Goal: Information Seeking & Learning: Learn about a topic

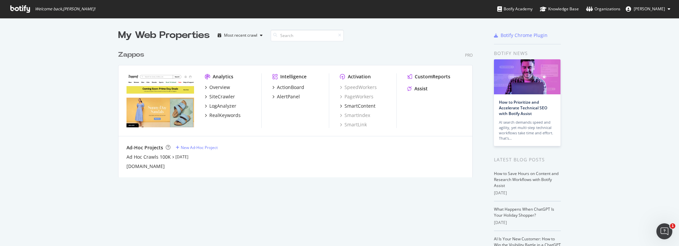
click at [130, 54] on div "Zappos" at bounding box center [131, 55] width 26 height 10
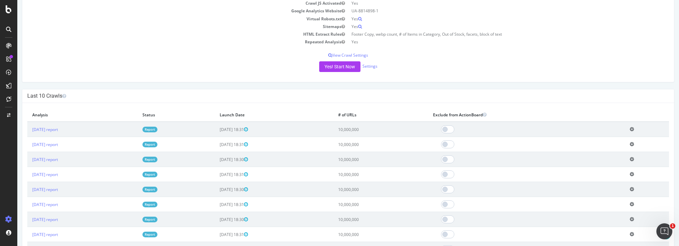
scroll to position [100, 0]
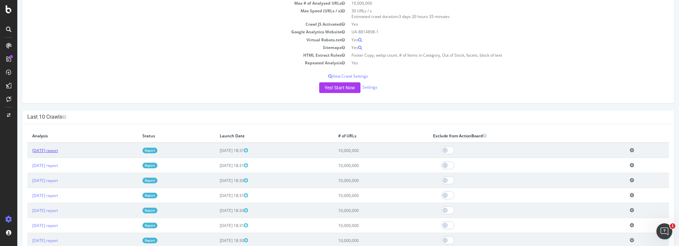
click at [56, 148] on link "2025 Sep. 8th report" at bounding box center [45, 150] width 26 height 6
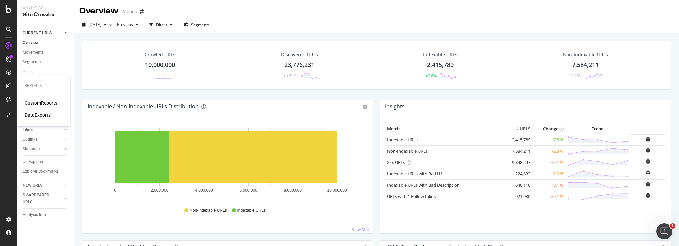
drag, startPoint x: 37, startPoint y: 102, endPoint x: 43, endPoint y: 101, distance: 6.9
click at [37, 102] on div "CustomReports" at bounding box center [41, 103] width 33 height 7
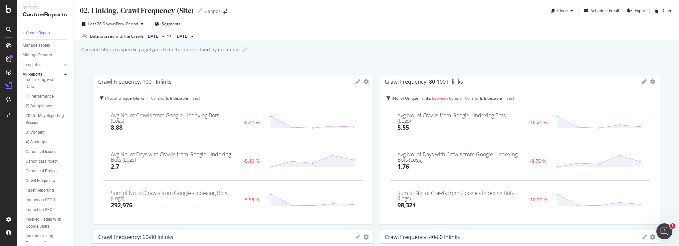
scroll to position [31, 0]
click at [41, 179] on div "Facet Reporting" at bounding box center [40, 180] width 28 height 7
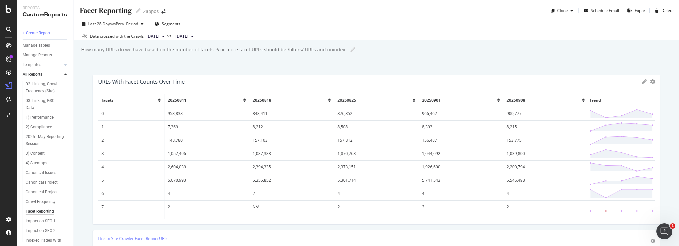
click at [503, 180] on td "5,546,498" at bounding box center [545, 179] width 85 height 13
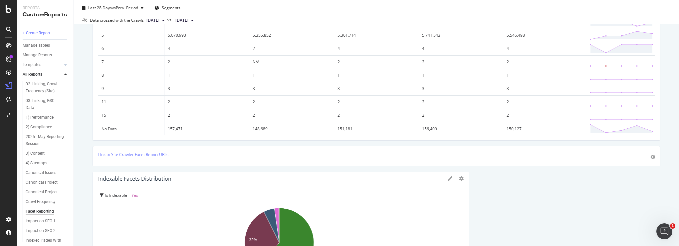
scroll to position [100, 0]
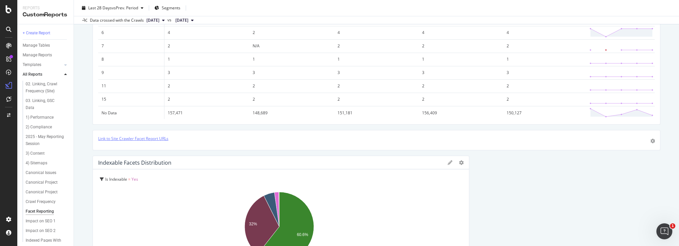
click at [126, 137] on link "Link to Site Crawler Facet Report URLs" at bounding box center [133, 138] width 70 height 6
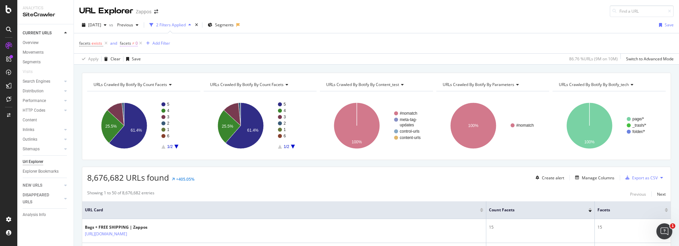
click at [127, 43] on span "facets" at bounding box center [125, 43] width 11 height 6
click at [148, 81] on input "0" at bounding box center [161, 81] width 73 height 11
type input "5"
click at [193, 96] on div "Apply" at bounding box center [193, 95] width 10 height 6
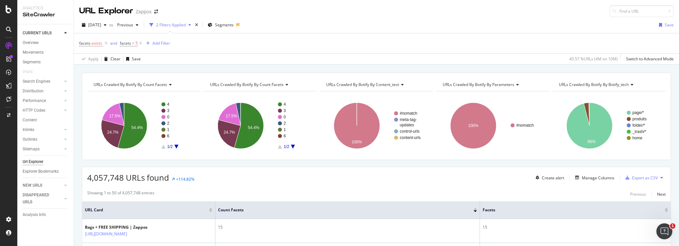
click at [509, 26] on div "[DATE] vs Previous 2 Filters Applied Segments Save" at bounding box center [376, 26] width 605 height 13
